Goal: Complete application form: Complete application form

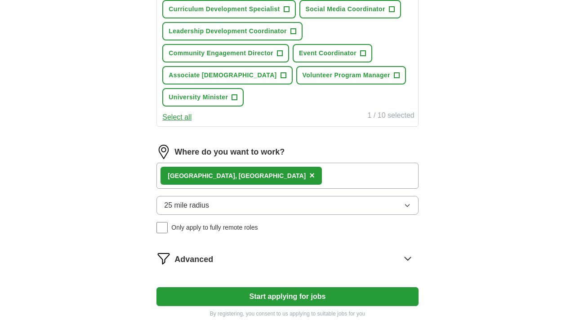
scroll to position [388, 0]
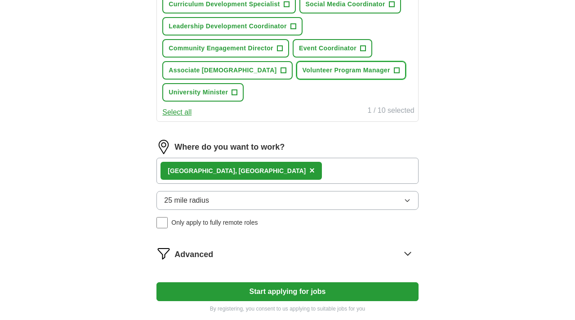
click at [394, 74] on span "+" at bounding box center [396, 70] width 5 height 7
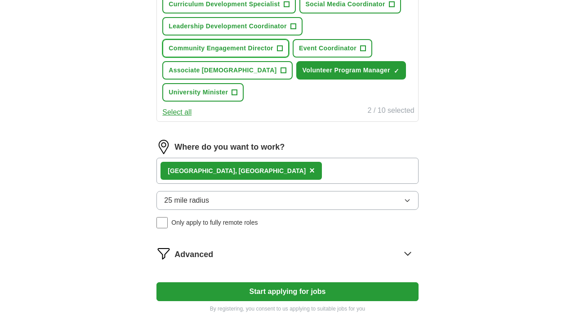
click at [289, 58] on button "Community Engagement Director +" at bounding box center [225, 48] width 127 height 18
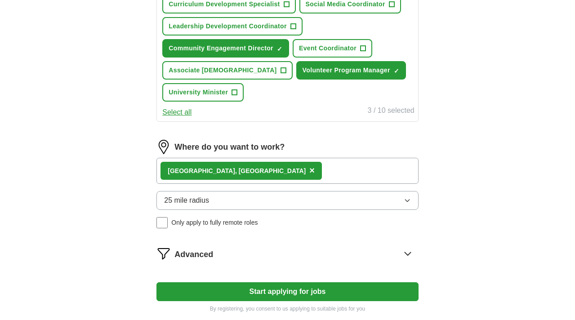
click at [281, 31] on span "Leadership Development Coordinator" at bounding box center [228, 26] width 118 height 9
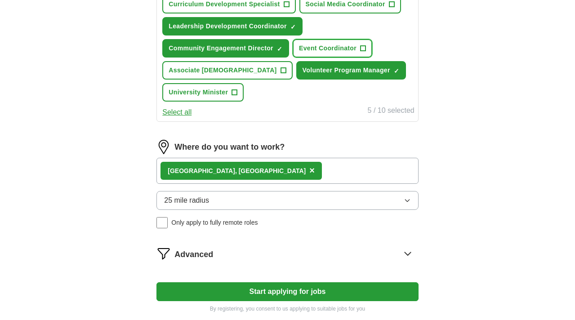
click at [299, 53] on span "Event Coordinator" at bounding box center [328, 48] width 58 height 9
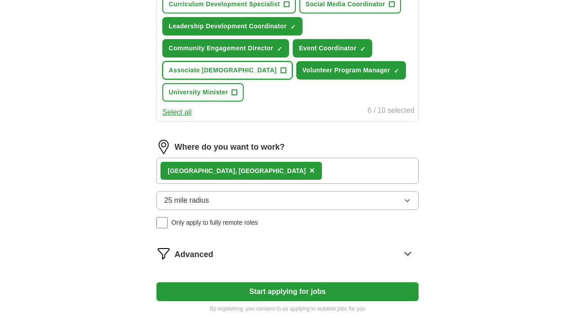
click at [277, 75] on span "Associate [DEMOGRAPHIC_DATA]" at bounding box center [223, 70] width 108 height 9
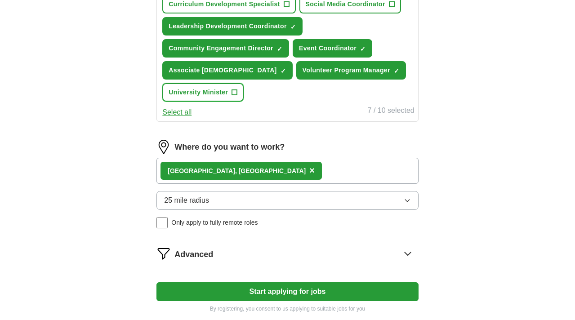
click at [228, 97] on span "University Minister" at bounding box center [198, 92] width 59 height 9
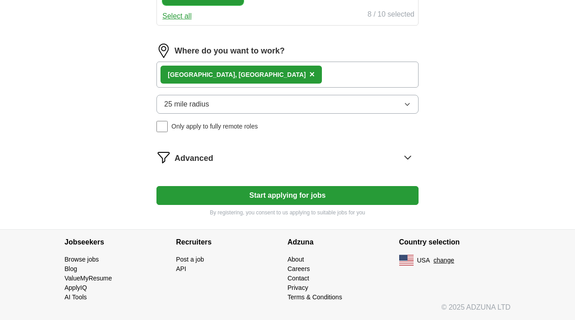
scroll to position [604, 0]
click at [309, 79] on span "×" at bounding box center [311, 74] width 5 height 10
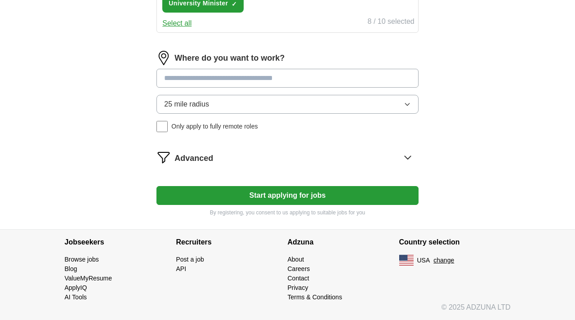
click at [244, 88] on input at bounding box center [288, 78] width 262 height 19
type input "**********"
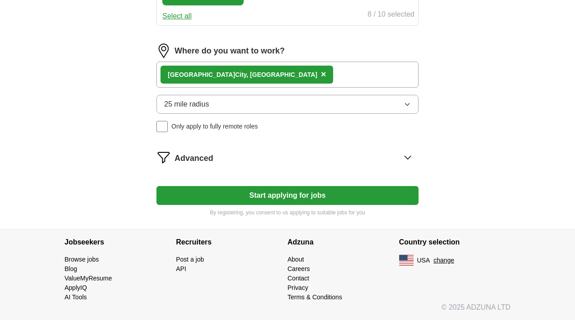
click at [336, 114] on button "25 mile radius" at bounding box center [288, 104] width 262 height 19
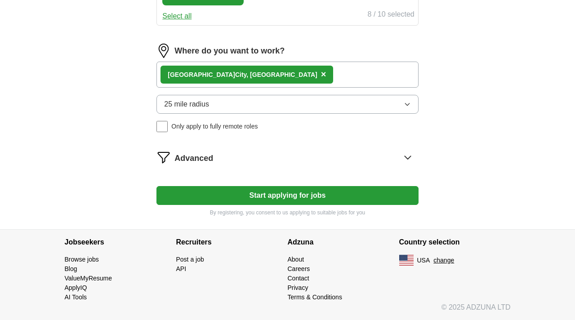
scroll to position [711, 0]
click at [401, 150] on icon at bounding box center [408, 157] width 14 height 14
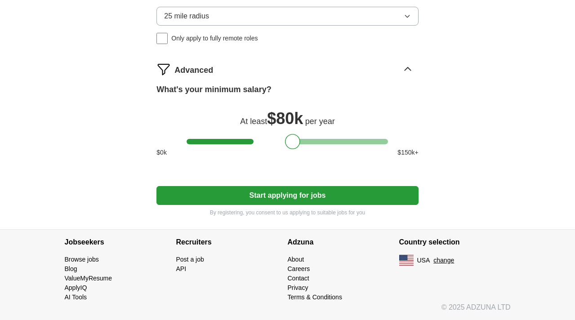
scroll to position [755, 0]
drag, startPoint x: 268, startPoint y: 181, endPoint x: 201, endPoint y: 180, distance: 67.5
click at [218, 149] on div at bounding box center [225, 141] width 15 height 15
click at [285, 205] on button "Start applying for jobs" at bounding box center [288, 195] width 262 height 19
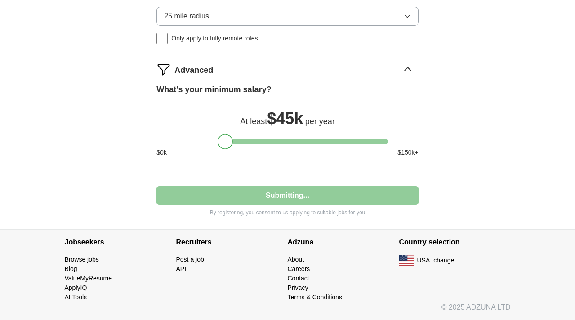
select select "**"
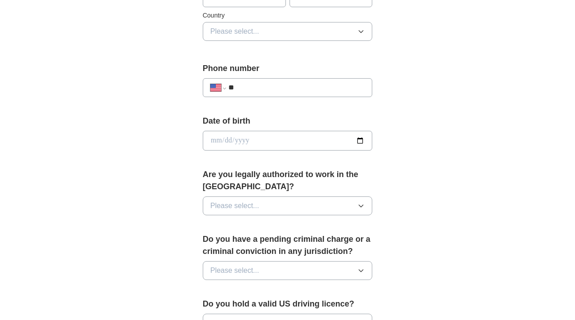
scroll to position [211, 0]
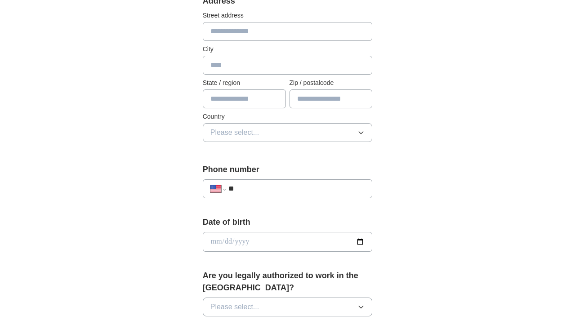
click at [303, 41] on input "text" at bounding box center [288, 31] width 170 height 19
type input "**********"
type input "*********"
type input "**"
type input "*****"
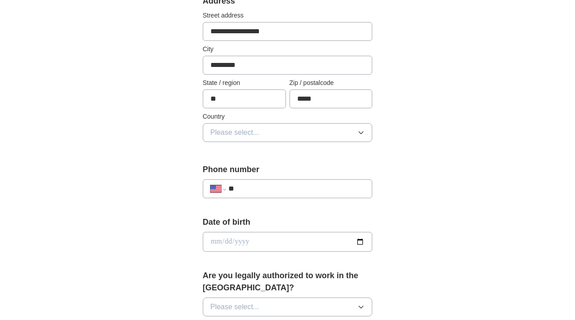
click at [280, 142] on button "Please select..." at bounding box center [288, 132] width 170 height 19
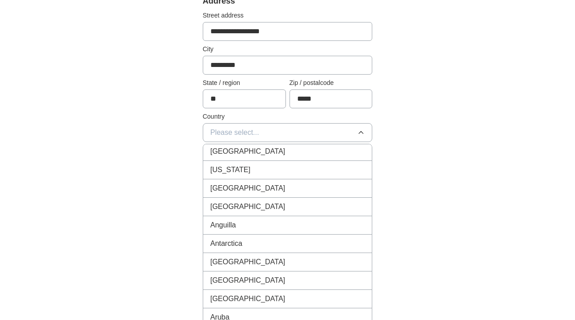
scroll to position [0, 0]
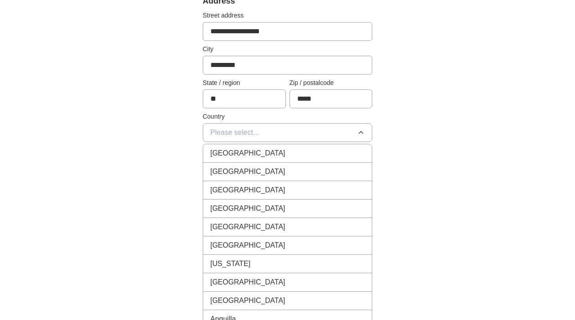
click at [291, 177] on div "[GEOGRAPHIC_DATA]" at bounding box center [287, 171] width 155 height 11
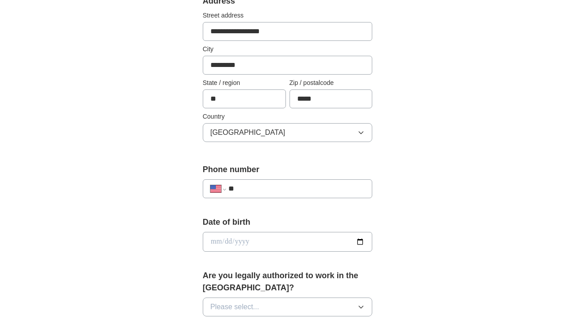
scroll to position [359, 0]
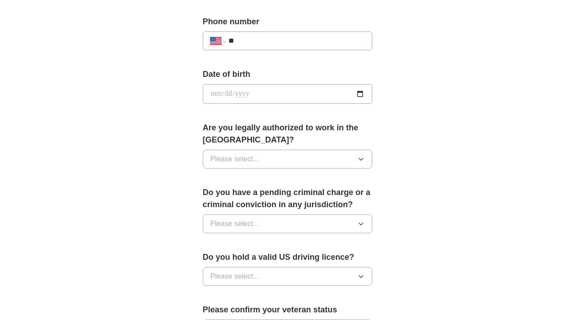
click at [301, 46] on input "**" at bounding box center [296, 41] width 137 height 11
type input "**********"
click at [268, 104] on input "date" at bounding box center [288, 94] width 170 height 20
type input "**********"
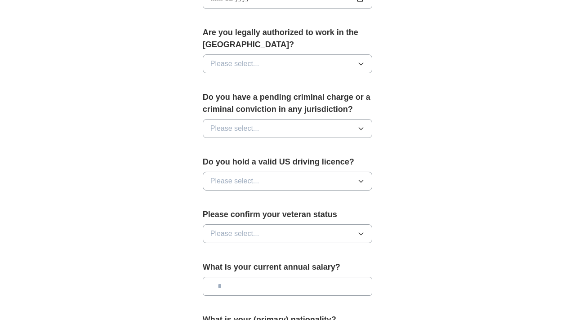
scroll to position [457, 0]
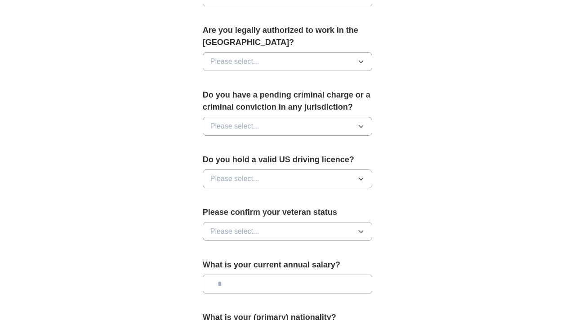
click at [309, 71] on button "Please select..." at bounding box center [288, 61] width 170 height 19
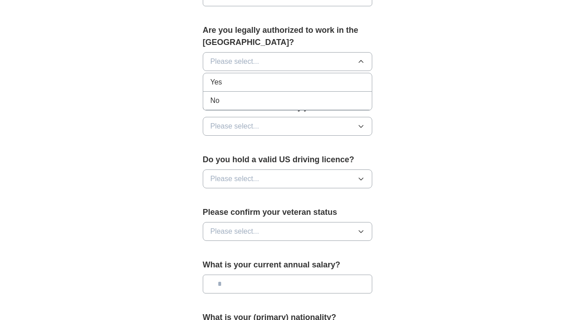
click at [300, 88] on div "Yes" at bounding box center [287, 82] width 155 height 11
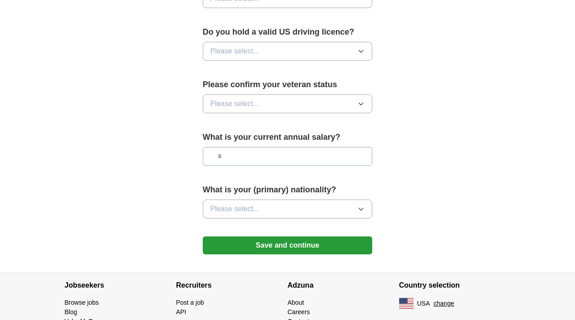
scroll to position [587, 0]
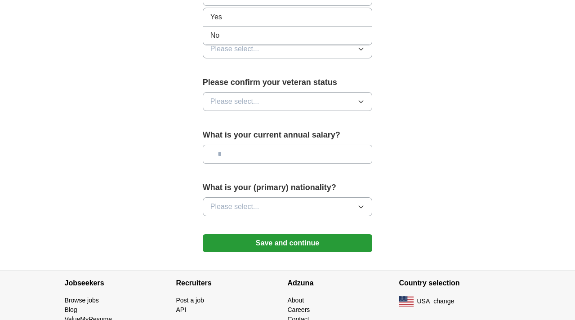
click at [327, 41] on div "No" at bounding box center [287, 35] width 155 height 11
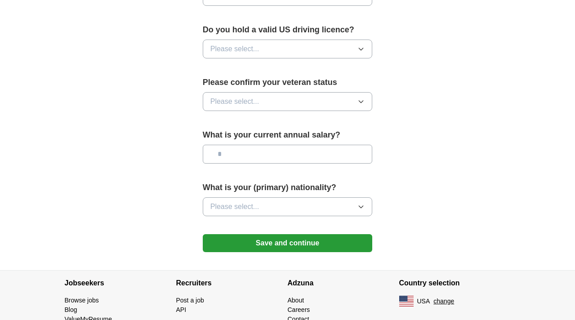
click at [327, 58] on button "Please select..." at bounding box center [288, 49] width 170 height 19
click at [316, 75] on div "Yes" at bounding box center [287, 69] width 155 height 11
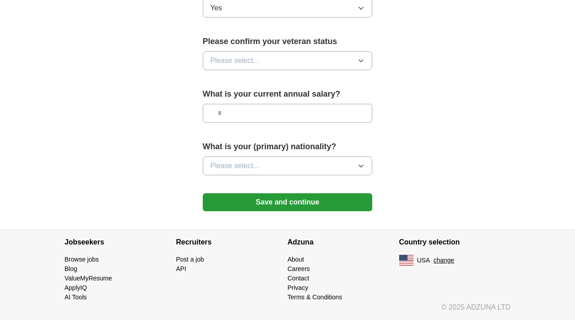
scroll to position [827, 0]
click at [327, 70] on button "Please select..." at bounding box center [288, 60] width 170 height 19
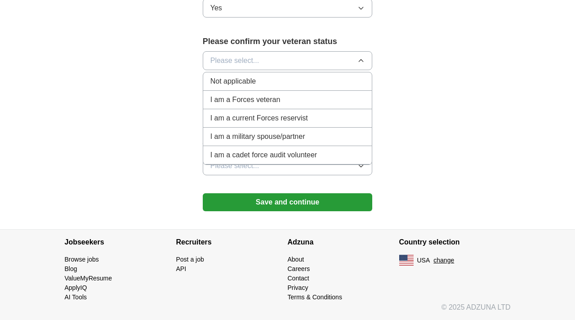
click at [318, 87] on div "Not applicable" at bounding box center [287, 81] width 155 height 11
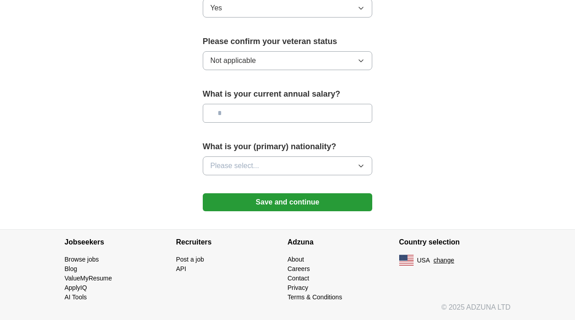
scroll to position [891, 0]
click at [295, 116] on input "text" at bounding box center [288, 113] width 170 height 19
type input "*******"
click at [358, 170] on icon "button" at bounding box center [361, 165] width 7 height 7
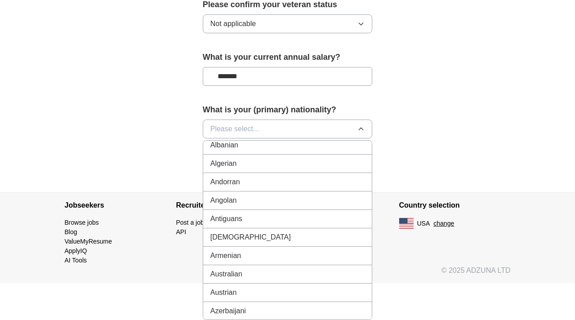
scroll to position [0, 0]
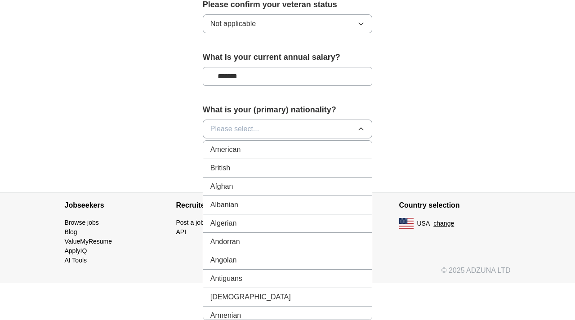
click at [333, 155] on div "American" at bounding box center [287, 149] width 155 height 11
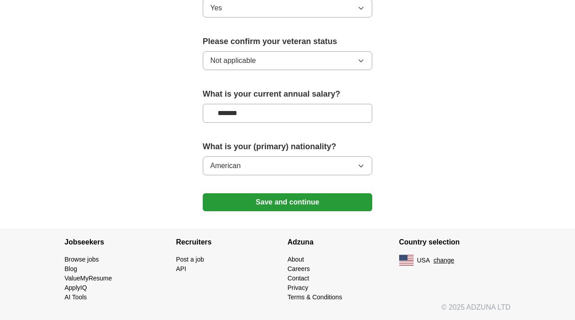
drag, startPoint x: 344, startPoint y: 229, endPoint x: 358, endPoint y: 229, distance: 14.8
click at [344, 211] on button "Save and continue" at bounding box center [288, 202] width 170 height 18
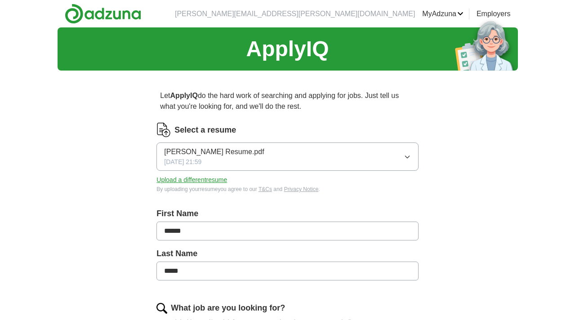
click at [445, 13] on link "MyAdzuna" at bounding box center [442, 14] width 41 height 11
click at [0, 0] on link "Favorites" at bounding box center [0, 0] width 0 height 0
